Goal: Find specific page/section: Find specific page/section

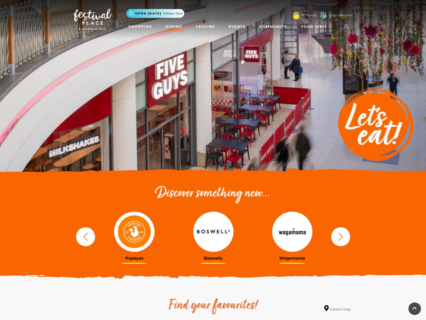
scroll to position [1553, 0]
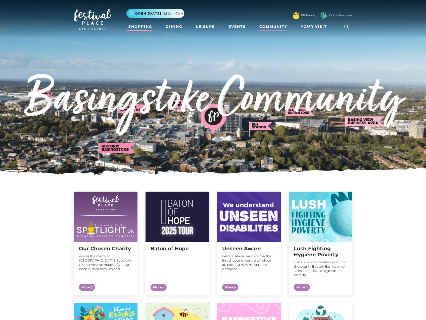
click at [137, 27] on link "Shopping" at bounding box center [140, 26] width 28 height 9
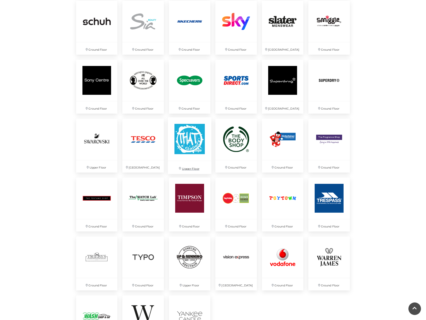
scroll to position [1205, 0]
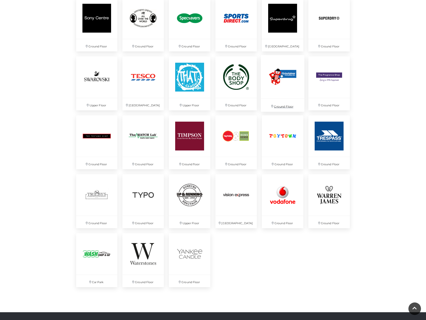
click at [287, 87] on img at bounding box center [282, 76] width 43 height 43
